Goal: Task Accomplishment & Management: Manage account settings

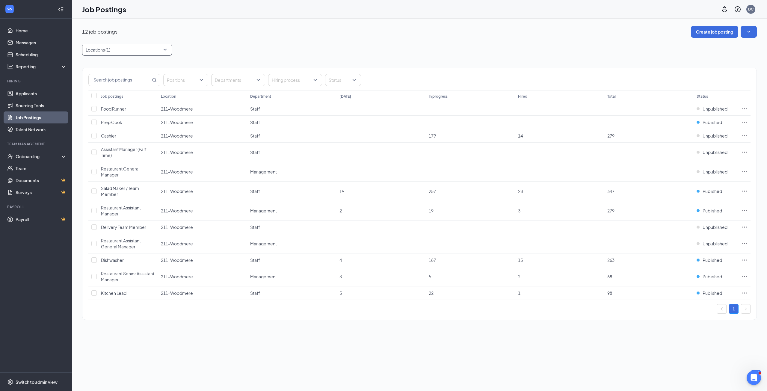
click at [107, 51] on div at bounding box center [124, 50] width 81 height 10
type input "gla"
click at [115, 67] on span "182-[GEOGRAPHIC_DATA]" at bounding box center [121, 66] width 53 height 5
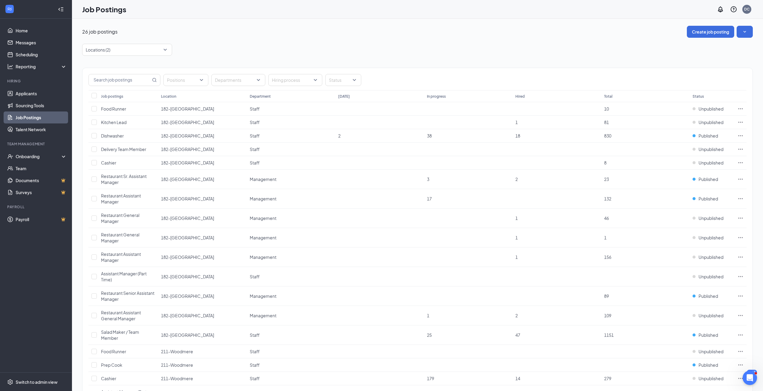
click at [386, 18] on div "Job Postings DC" at bounding box center [417, 9] width 691 height 19
click at [740, 198] on icon "Ellipses" at bounding box center [740, 199] width 6 height 6
click at [671, 261] on span "View applicants" at bounding box center [673, 263] width 31 height 5
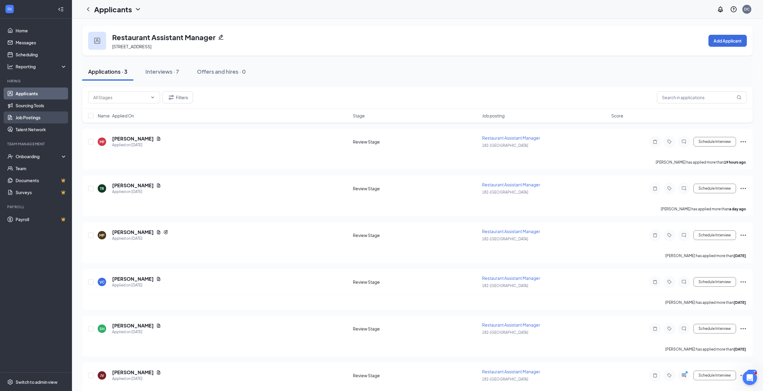
click at [27, 117] on link "Job Postings" at bounding box center [41, 118] width 51 height 12
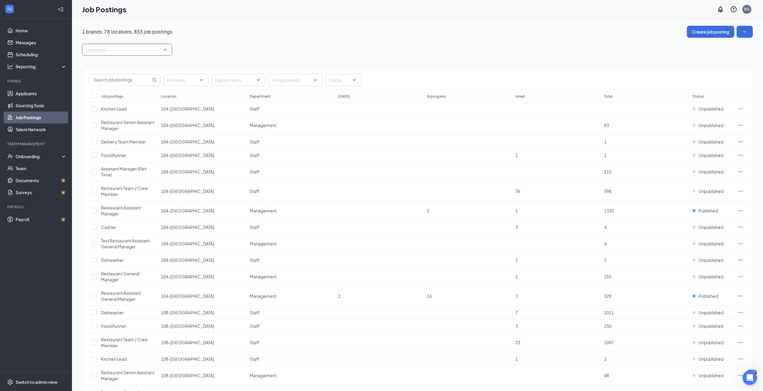
click at [114, 51] on div at bounding box center [124, 50] width 81 height 10
type input "oln"
click at [118, 66] on div "202-Olney" at bounding box center [127, 66] width 80 height 7
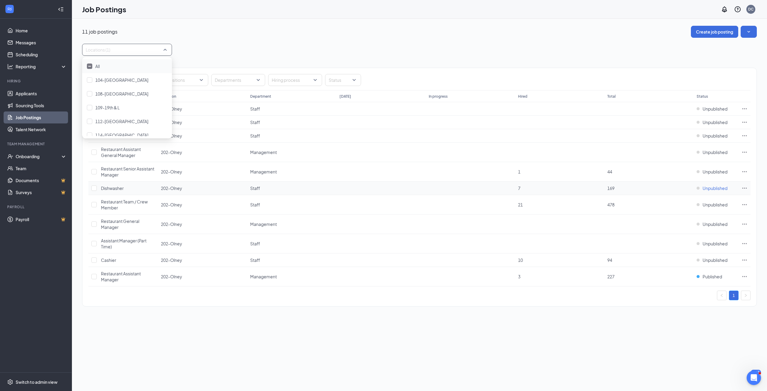
click at [720, 187] on span "Unpublished" at bounding box center [715, 188] width 25 height 6
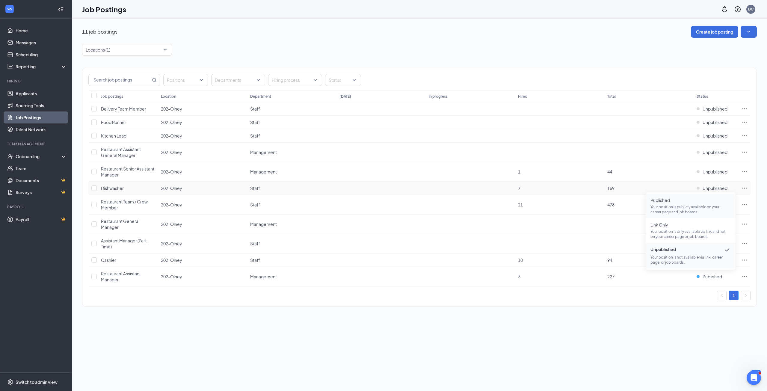
click at [660, 197] on li "Published Your position is publicly available on your career page and job board…" at bounding box center [691, 206] width 90 height 25
